Goal: Task Accomplishment & Management: Complete application form

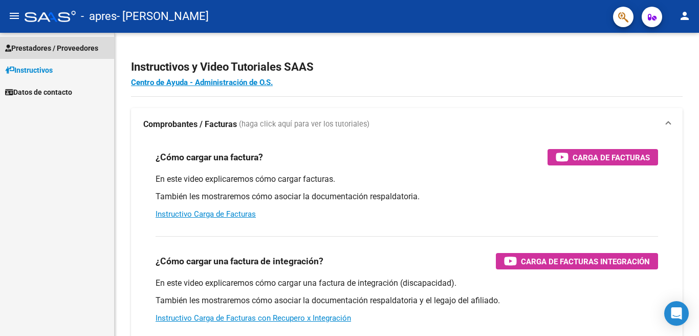
click at [43, 48] on span "Prestadores / Proveedores" at bounding box center [51, 47] width 93 height 11
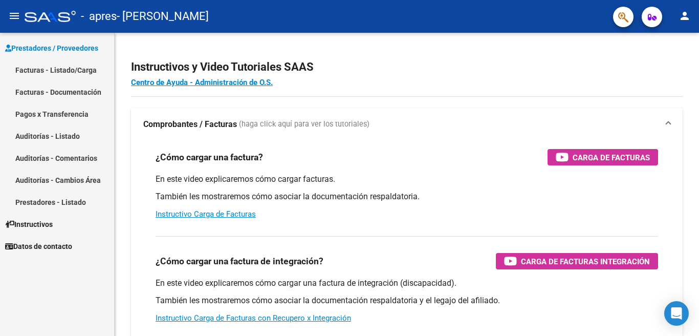
click at [72, 70] on link "Facturas - Listado/Carga" at bounding box center [57, 70] width 114 height 22
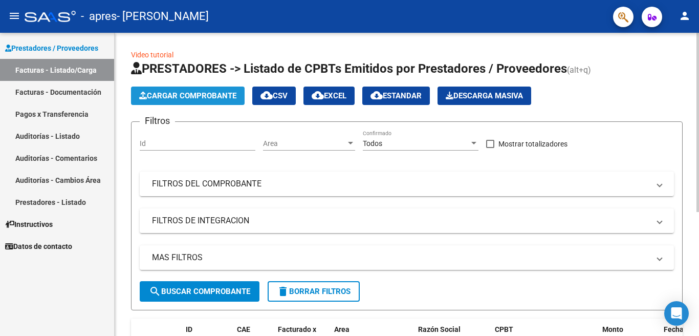
click at [185, 96] on span "Cargar Comprobante" at bounding box center [187, 95] width 97 height 9
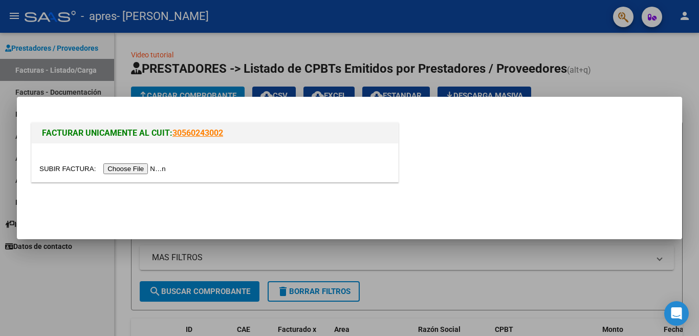
click at [159, 169] on input "file" at bounding box center [103, 168] width 129 height 11
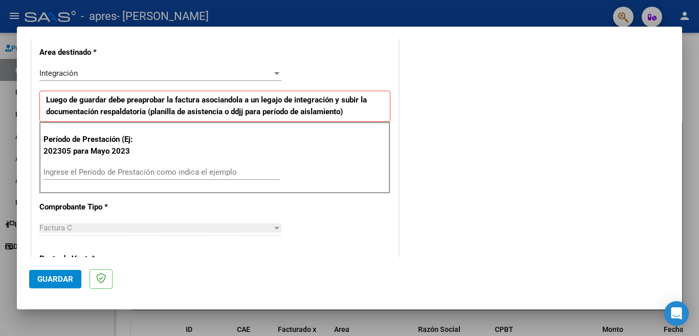
scroll to position [215, 0]
click at [219, 172] on input "Ingrese el Período de Prestación como indica el ejemplo" at bounding box center [162, 171] width 236 height 9
type input "202507"
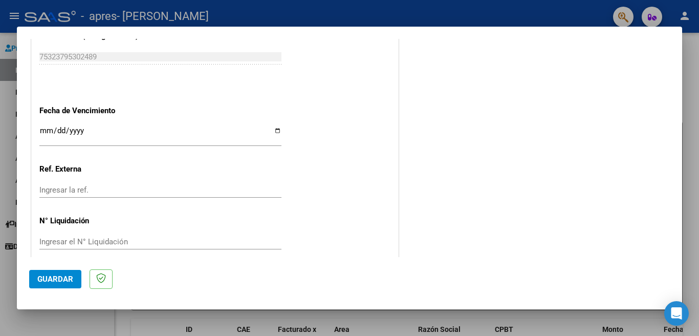
scroll to position [663, 0]
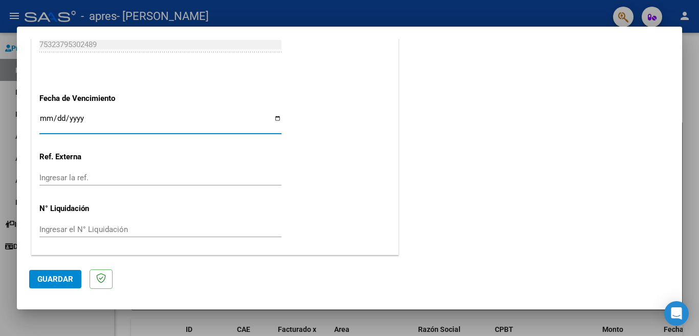
click at [223, 119] on input "Ingresar la fecha" at bounding box center [160, 122] width 242 height 16
click at [277, 119] on input "Ingresar la fecha" at bounding box center [160, 122] width 242 height 16
click at [277, 117] on input "Ingresar la fecha" at bounding box center [160, 122] width 242 height 16
type input "[DATE]"
click at [61, 282] on span "Guardar" at bounding box center [55, 278] width 36 height 9
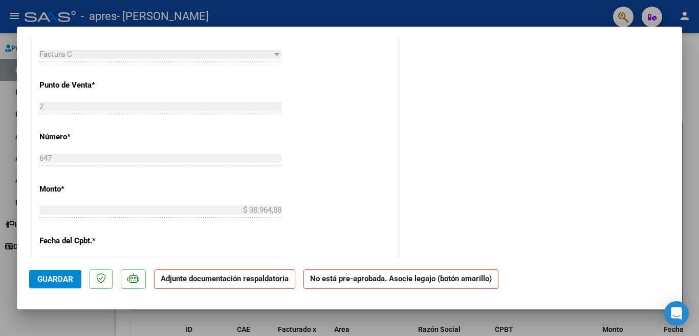
scroll to position [0, 0]
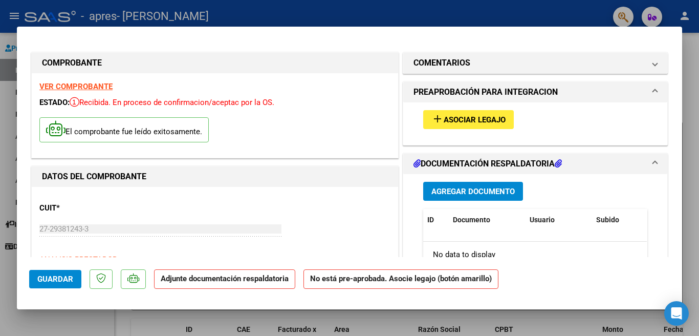
click at [460, 120] on span "Asociar Legajo" at bounding box center [475, 119] width 62 height 9
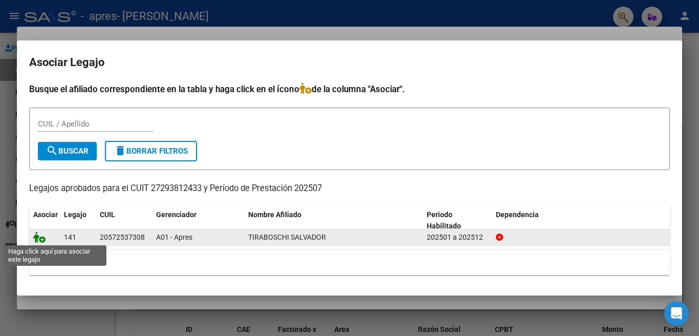
click at [41, 235] on icon at bounding box center [39, 236] width 12 height 11
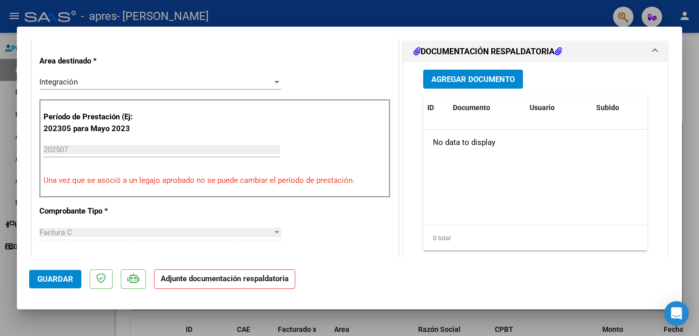
scroll to position [247, 0]
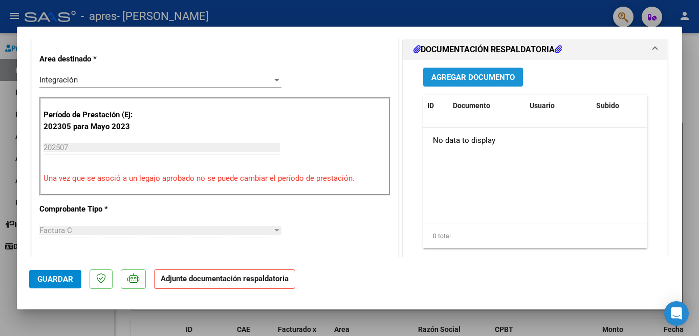
click at [479, 76] on span "Agregar Documento" at bounding box center [472, 77] width 83 height 9
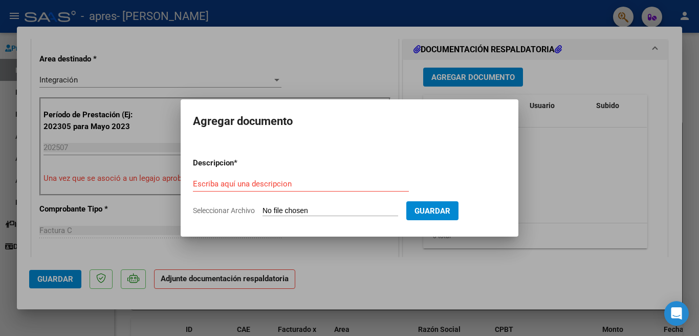
click at [351, 210] on input "Seleccionar Archivo" at bounding box center [331, 211] width 136 height 10
type input "C:\fakepath\20250810_231051.pdf"
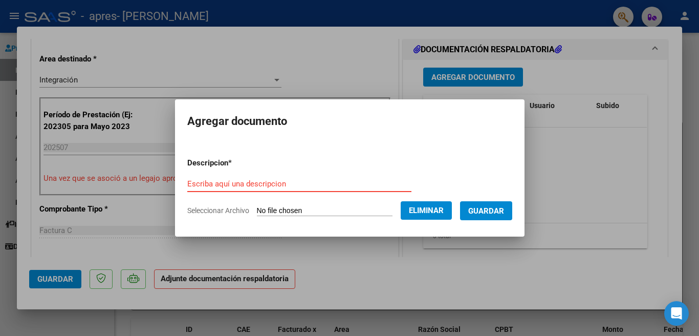
click at [284, 180] on input "Escriba aquí una descripcion" at bounding box center [299, 183] width 224 height 9
type input "planilla de asistencia"
click at [499, 209] on span "Guardar" at bounding box center [486, 210] width 36 height 9
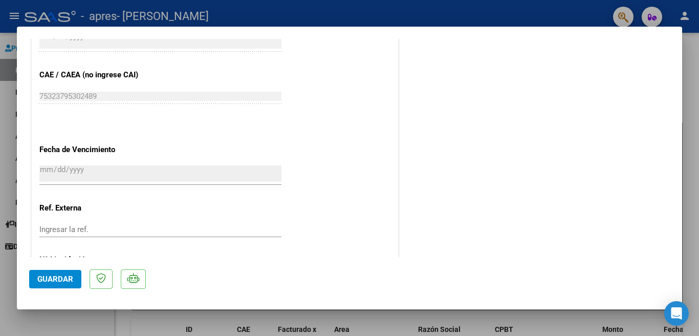
scroll to position [698, 0]
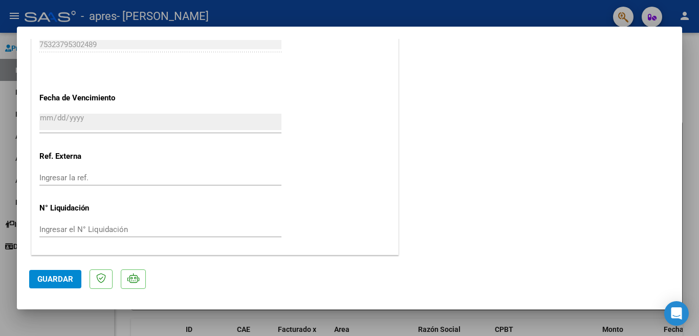
click at [63, 282] on span "Guardar" at bounding box center [55, 278] width 36 height 9
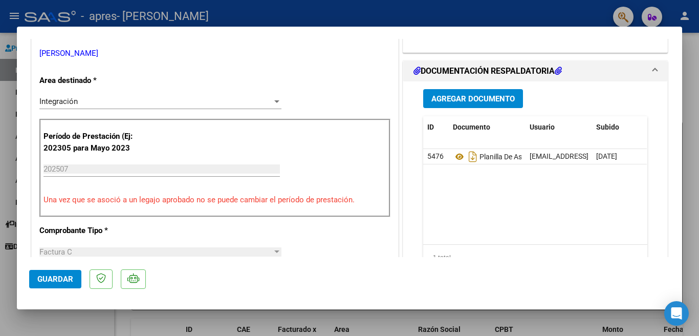
scroll to position [227, 0]
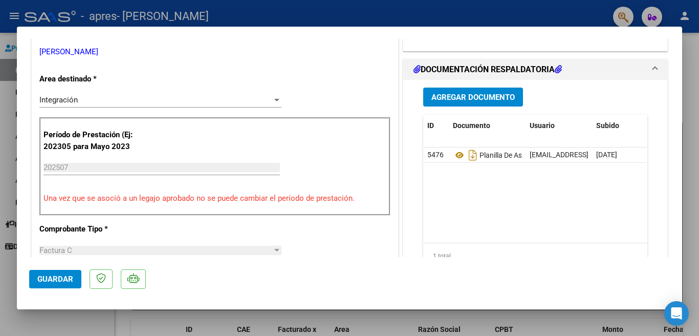
click at [57, 283] on span "Guardar" at bounding box center [55, 278] width 36 height 9
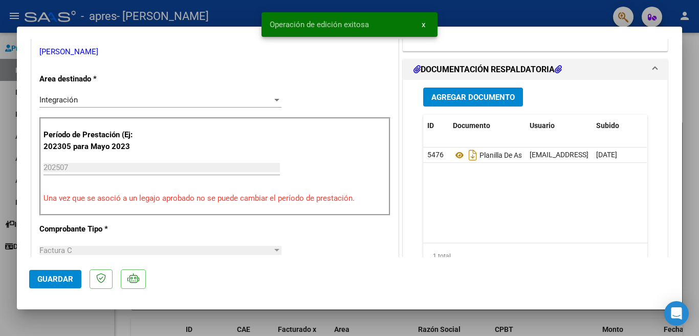
click at [695, 46] on div at bounding box center [349, 168] width 699 height 336
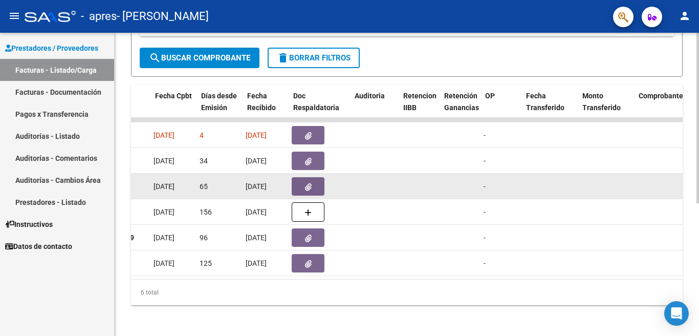
scroll to position [0, 463]
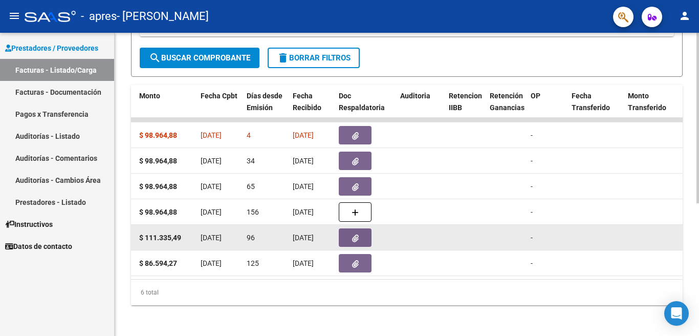
click at [355, 237] on icon "button" at bounding box center [355, 238] width 7 height 8
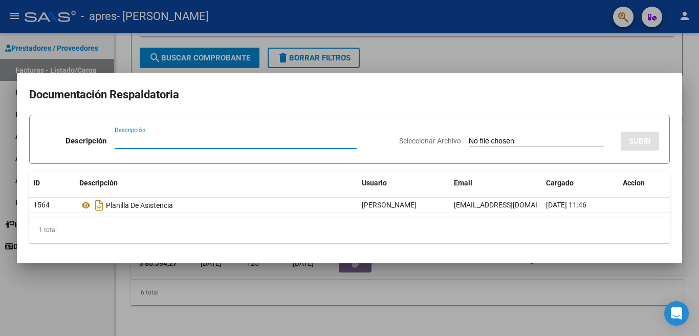
click at [479, 55] on div at bounding box center [349, 168] width 699 height 336
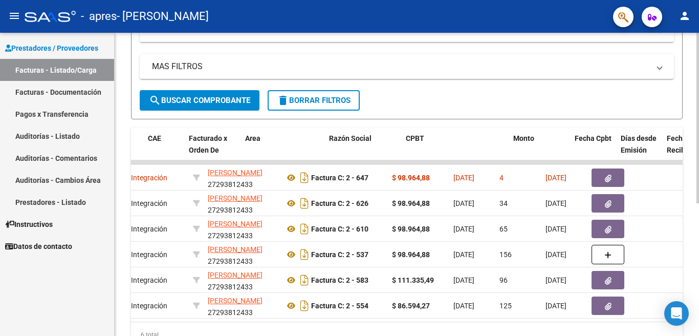
scroll to position [0, 0]
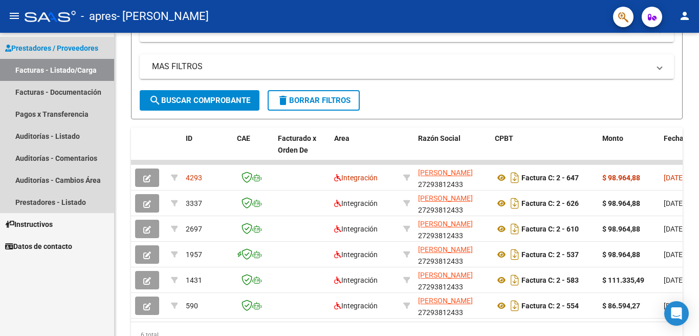
click at [48, 49] on span "Prestadores / Proveedores" at bounding box center [51, 47] width 93 height 11
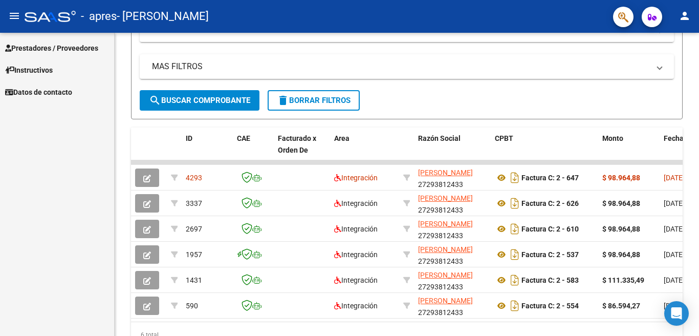
click at [686, 14] on mat-icon "person" at bounding box center [685, 16] width 12 height 12
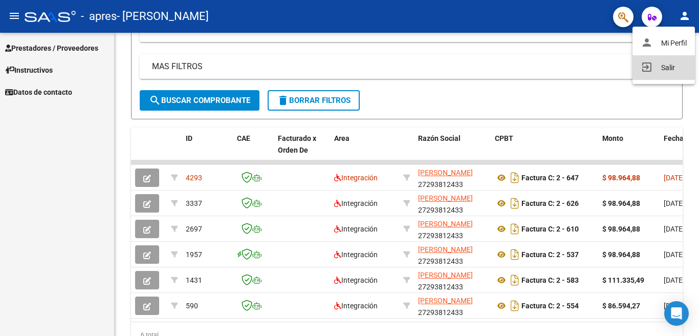
click at [675, 63] on button "exit_to_app Salir" at bounding box center [664, 67] width 62 height 25
